Goal: Task Accomplishment & Management: Manage account settings

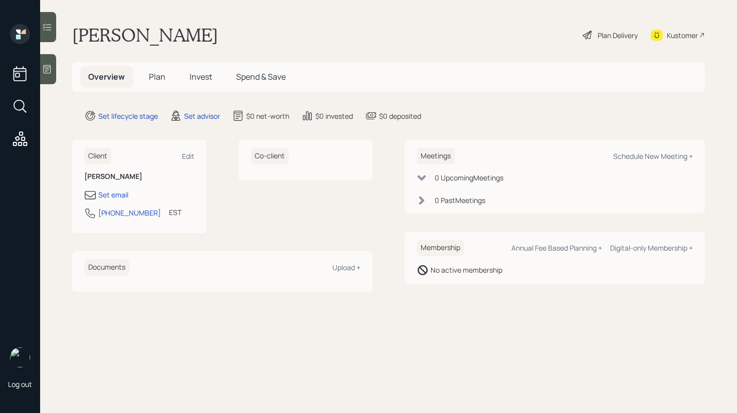
click at [685, 35] on div "Kustomer" at bounding box center [682, 35] width 31 height 11
click at [186, 159] on div "Edit" at bounding box center [188, 156] width 13 height 10
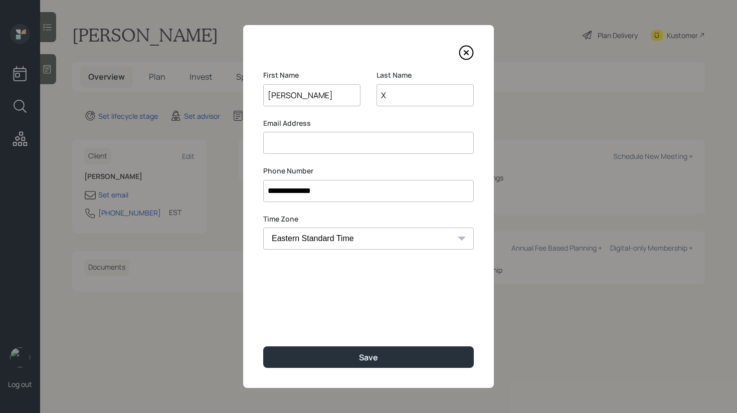
click at [286, 150] on input at bounding box center [368, 143] width 211 height 22
click at [324, 146] on input at bounding box center [368, 143] width 211 height 22
type input "l"
click at [413, 99] on input "X" at bounding box center [424, 95] width 97 height 22
click at [351, 136] on input at bounding box center [368, 143] width 211 height 22
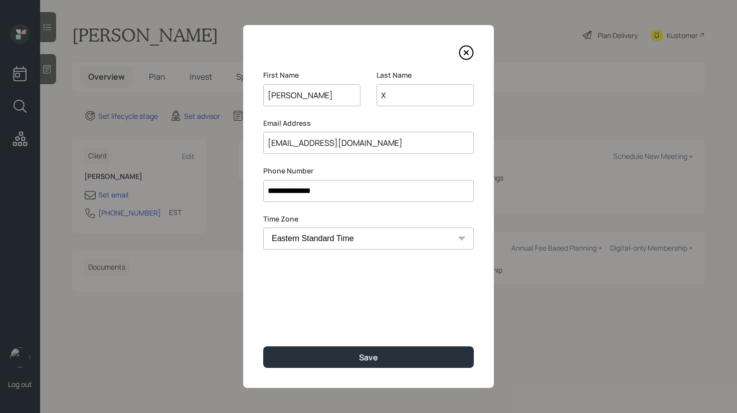
type input "[EMAIL_ADDRESS][DOMAIN_NAME]"
click at [410, 89] on input "X" at bounding box center [424, 95] width 97 height 22
click at [464, 52] on icon at bounding box center [466, 52] width 15 height 15
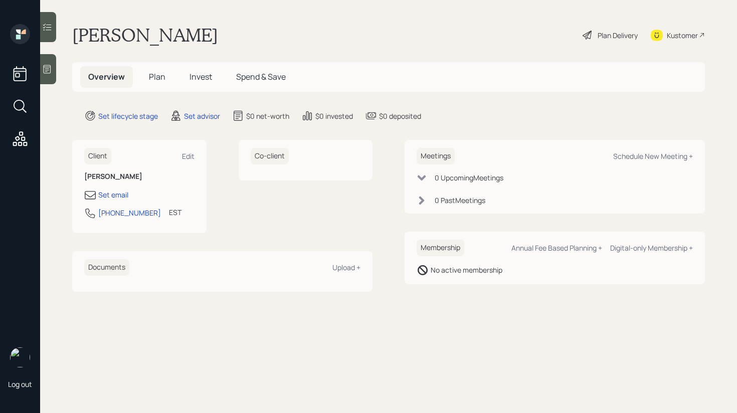
click at [685, 29] on div "Kustomer" at bounding box center [678, 35] width 54 height 22
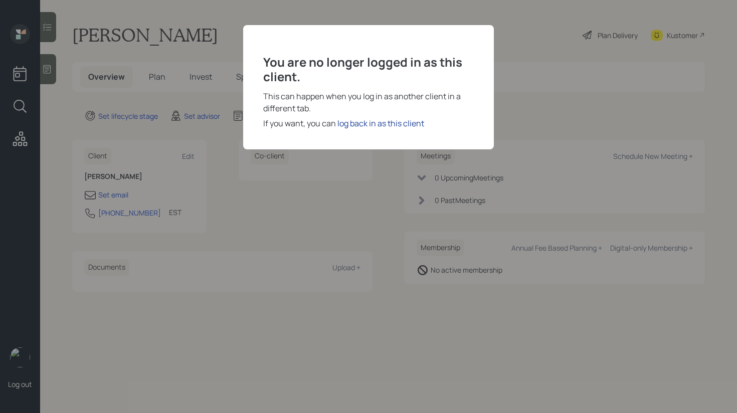
click at [379, 122] on div "log back in as this client" at bounding box center [380, 123] width 87 height 12
